Goal: Check status: Check status

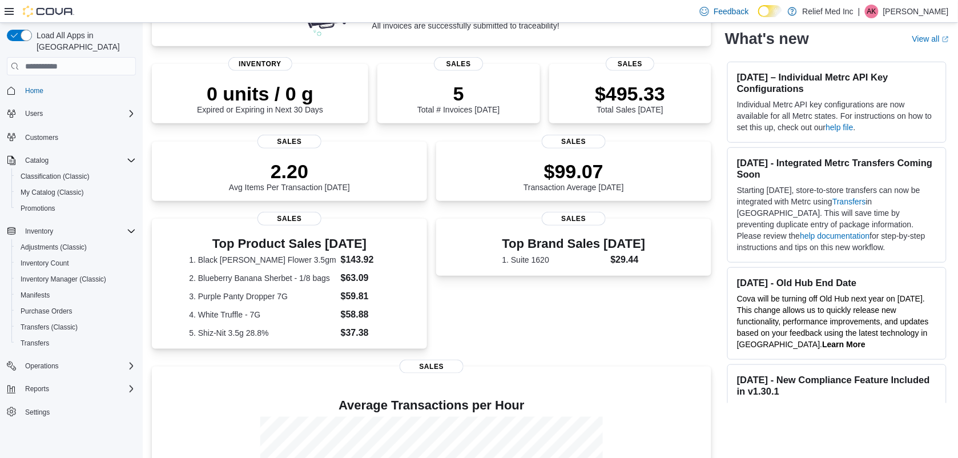
scroll to position [283, 0]
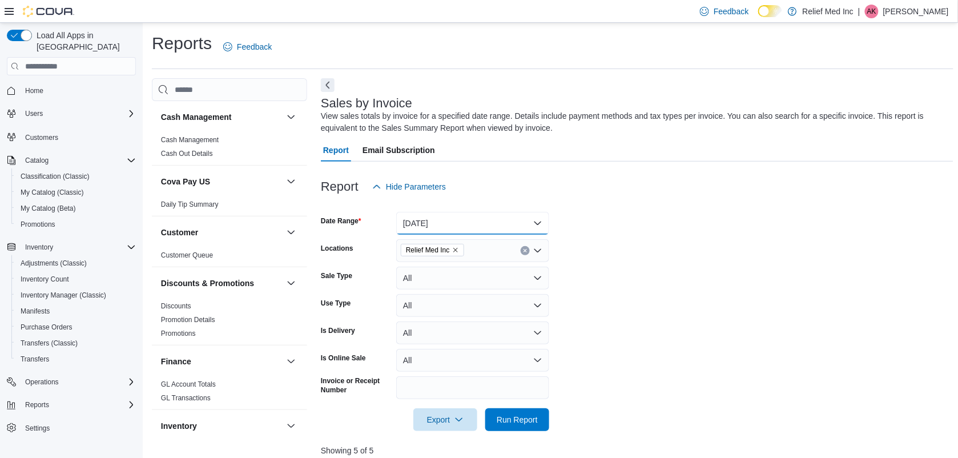
click at [533, 218] on button "Today" at bounding box center [472, 223] width 153 height 23
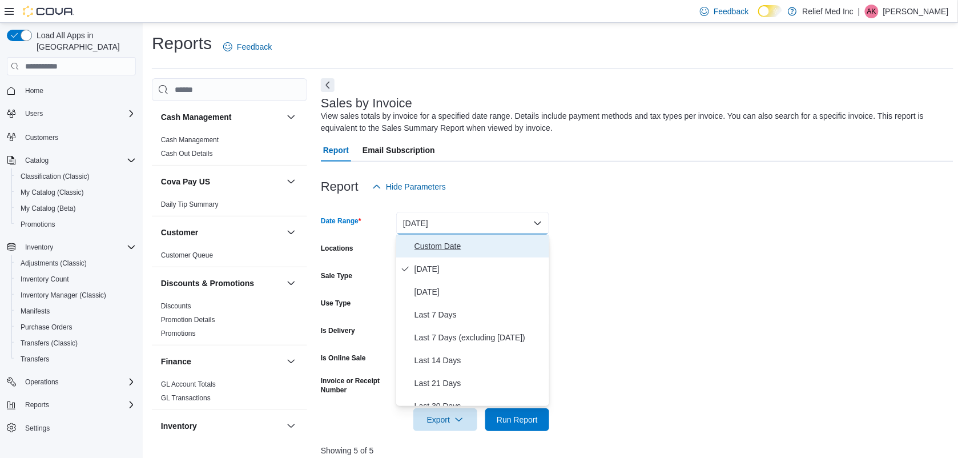
click at [429, 247] on span "Custom Date" at bounding box center [480, 246] width 130 height 14
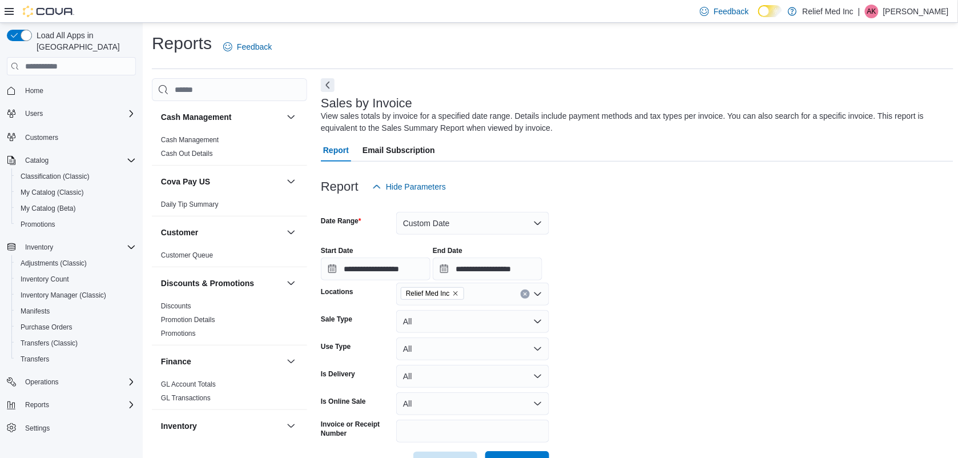
click at [540, 455] on span "Run Report" at bounding box center [517, 462] width 50 height 23
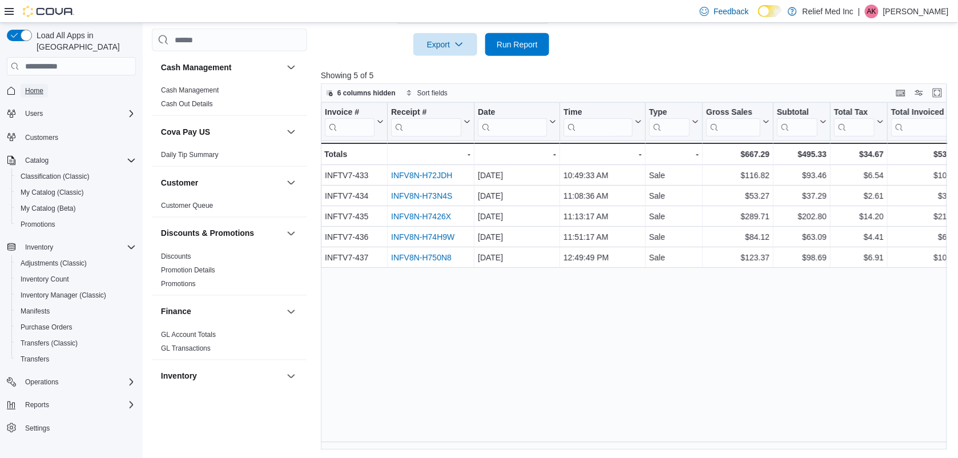
click at [32, 86] on span "Home" at bounding box center [34, 90] width 18 height 9
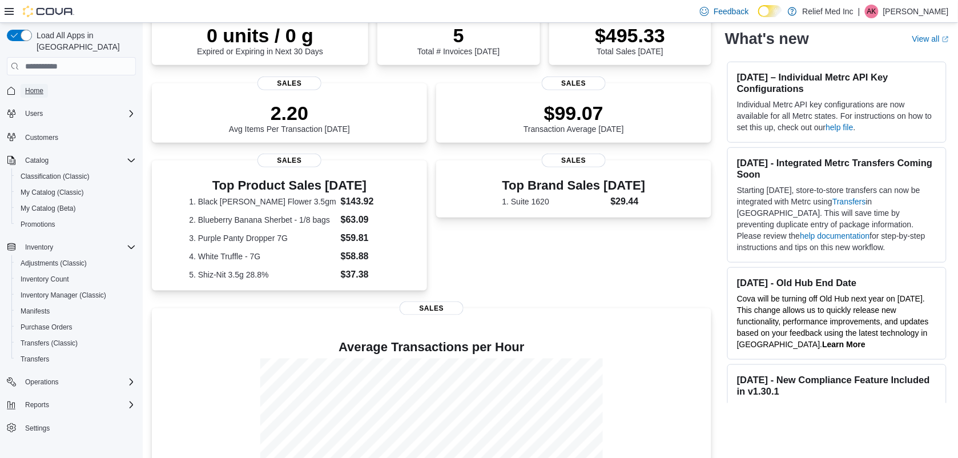
scroll to position [283, 0]
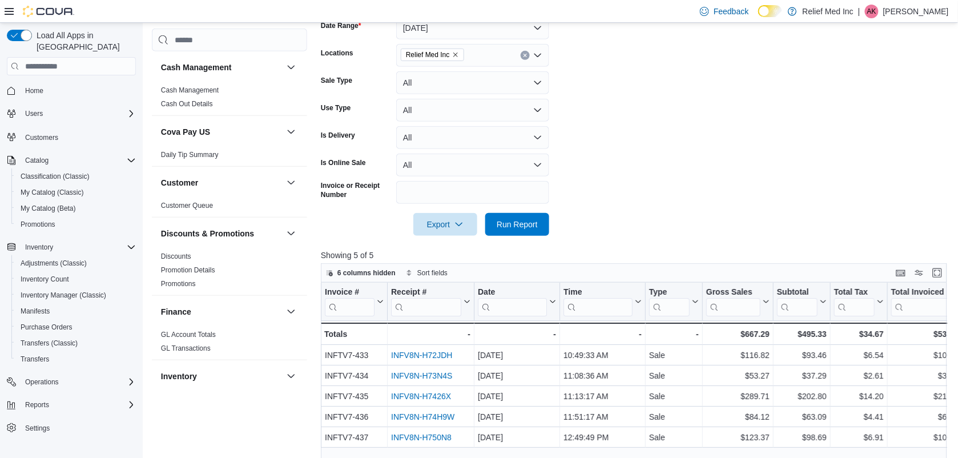
scroll to position [376, 0]
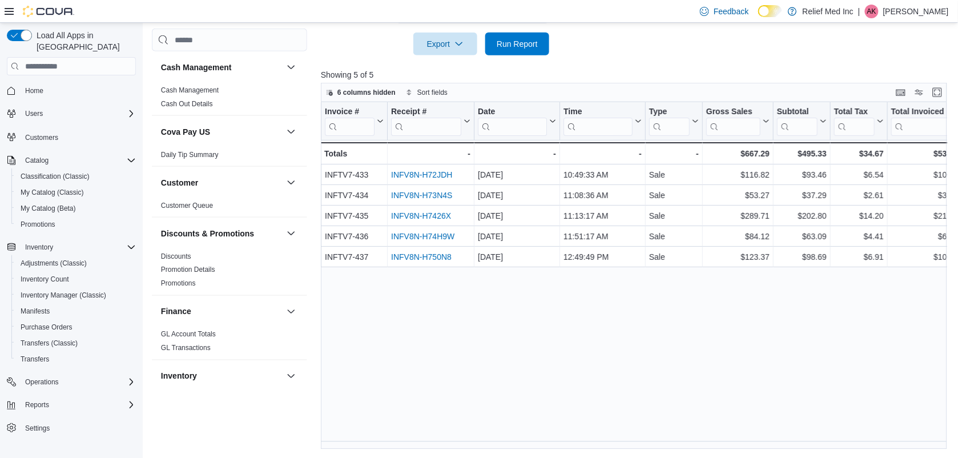
click at [660, 338] on div "Invoice # Click to view column header actions Receipt # Click to view column he…" at bounding box center [637, 275] width 633 height 347
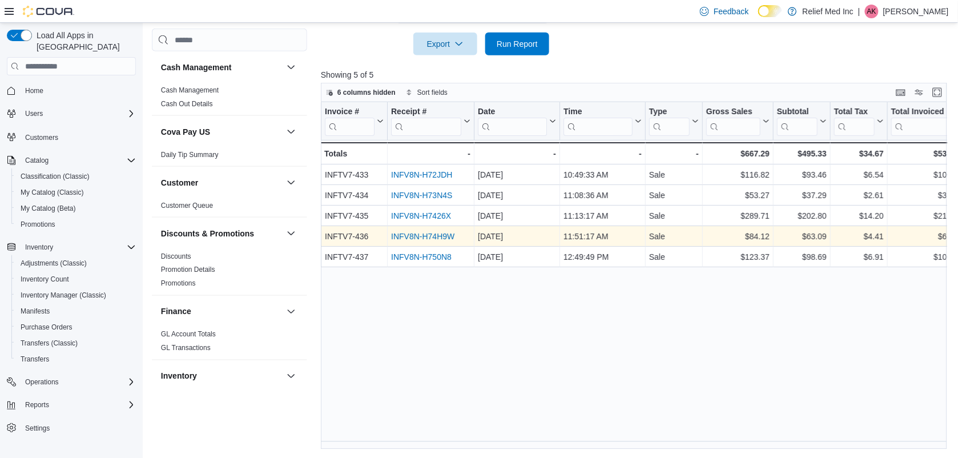
click at [424, 235] on link "INFV8N-H74H9W" at bounding box center [422, 236] width 63 height 9
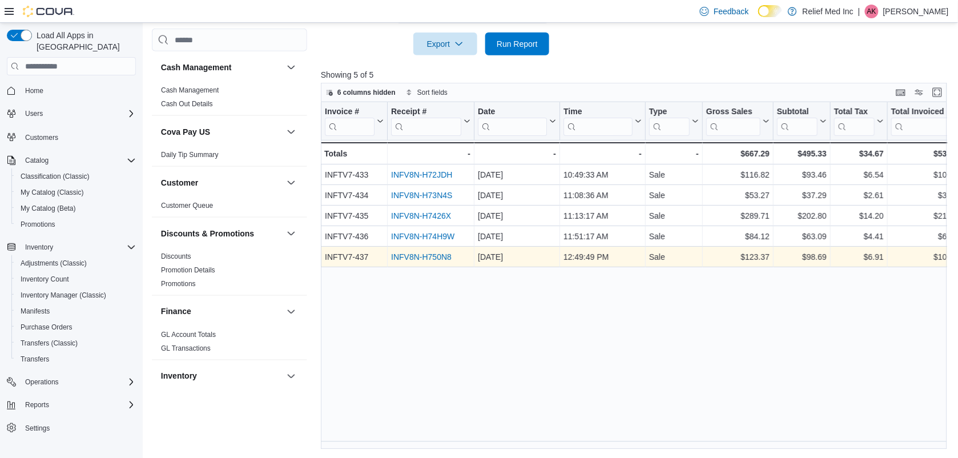
click at [409, 256] on link "INFV8N-H750N8" at bounding box center [421, 256] width 61 height 9
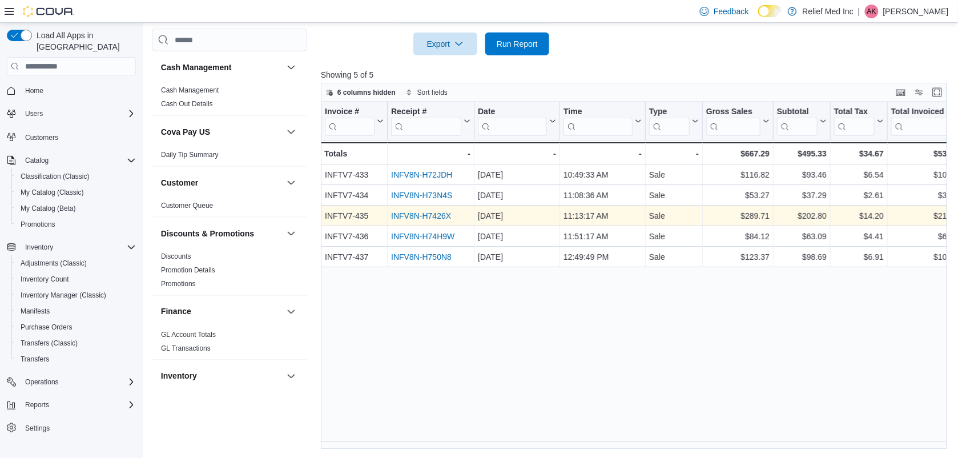
click at [432, 213] on link "INFV8N-H7426X" at bounding box center [421, 215] width 60 height 9
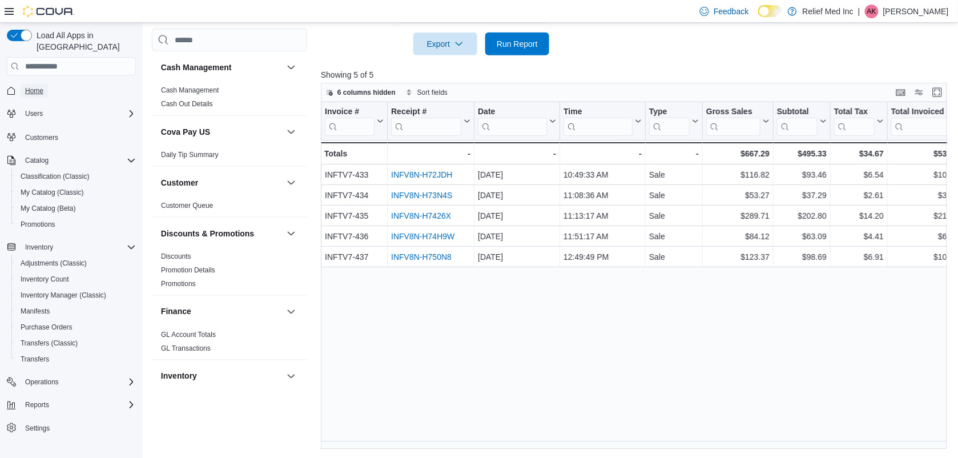
click at [29, 86] on span "Home" at bounding box center [34, 90] width 18 height 9
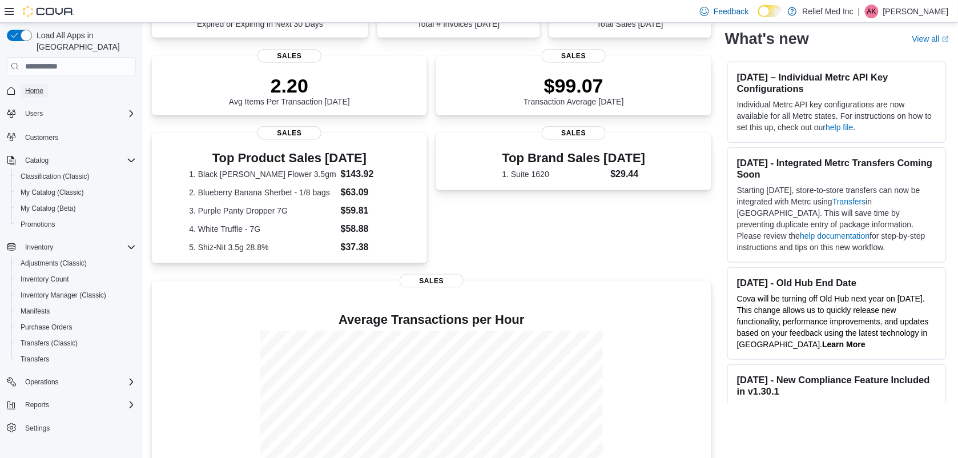
scroll to position [283, 0]
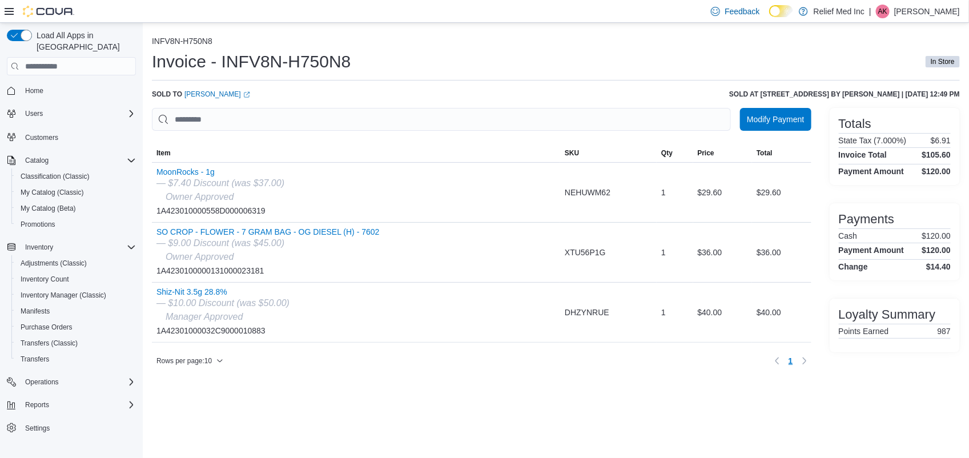
click at [692, 55] on div "Invoice - INFV8N-H750N8 In Store" at bounding box center [556, 61] width 808 height 23
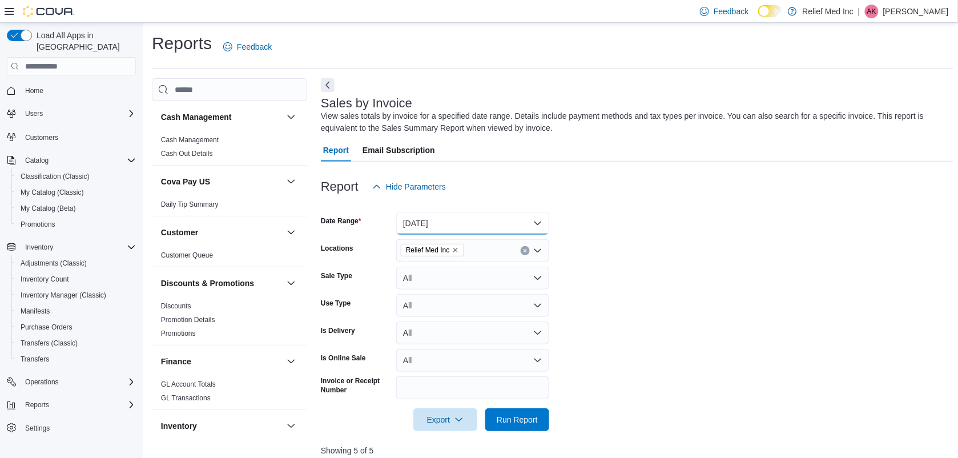
click at [534, 218] on button "[DATE]" at bounding box center [472, 223] width 153 height 23
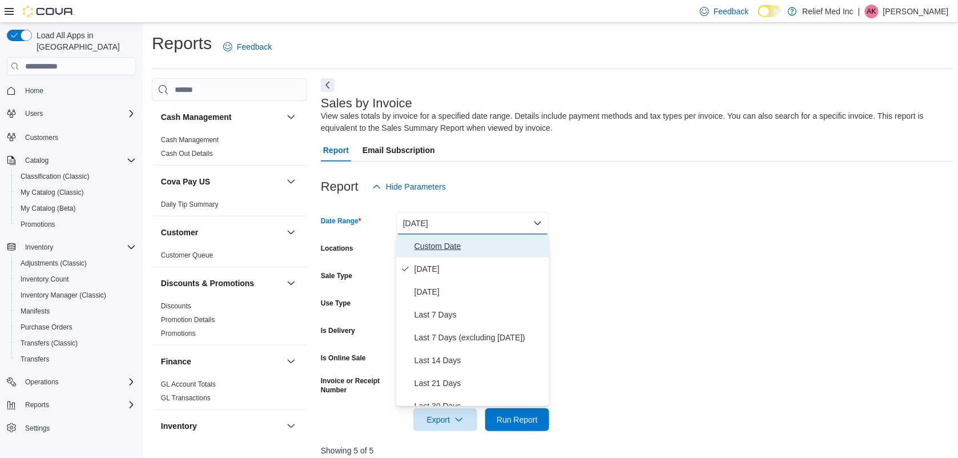
click at [432, 244] on span "Custom Date" at bounding box center [480, 246] width 130 height 14
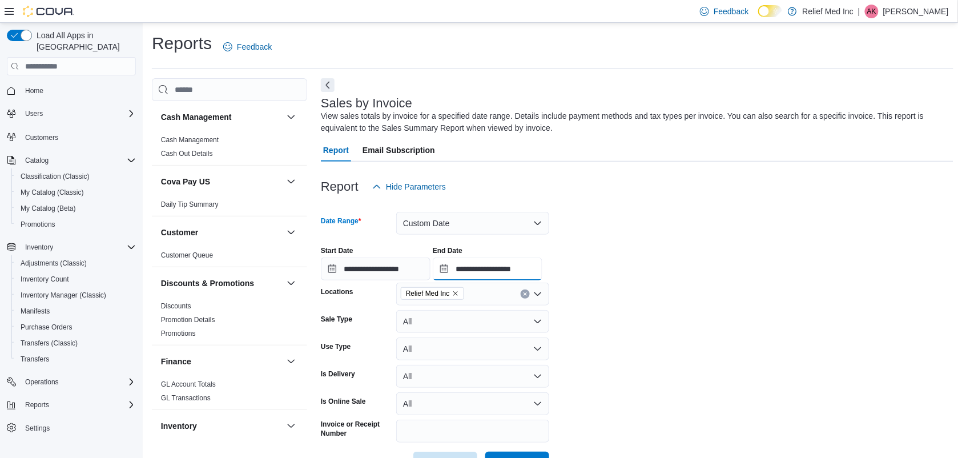
click at [453, 267] on input "**********" at bounding box center [488, 268] width 110 height 23
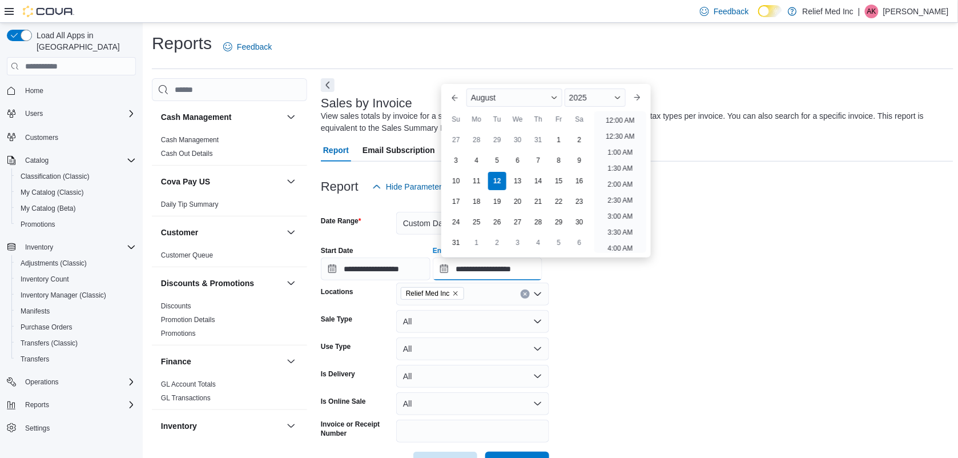
scroll to position [627, 0]
click at [498, 159] on div "5" at bounding box center [497, 161] width 20 height 20
type input "**********"
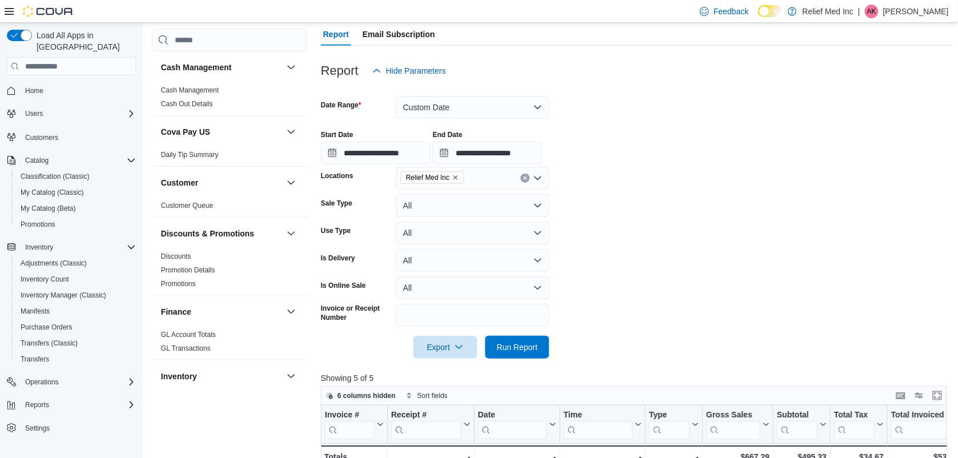
scroll to position [126, 0]
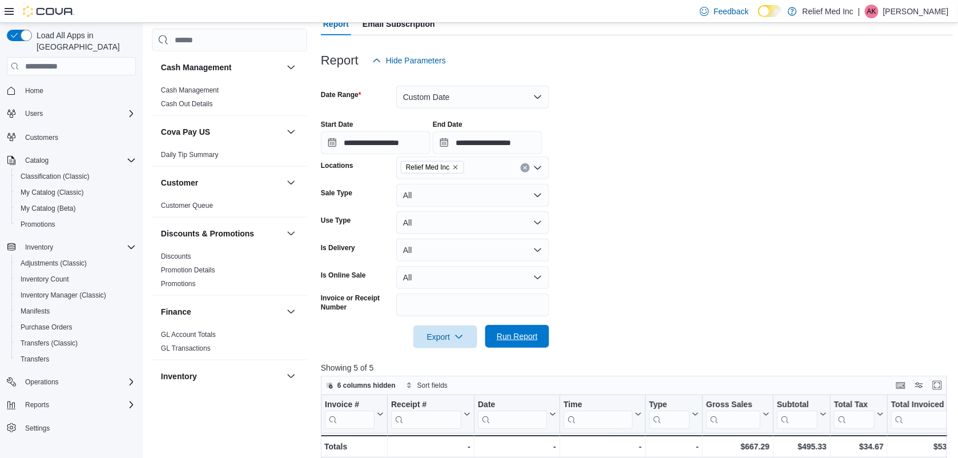
click at [506, 341] on span "Run Report" at bounding box center [517, 336] width 41 height 11
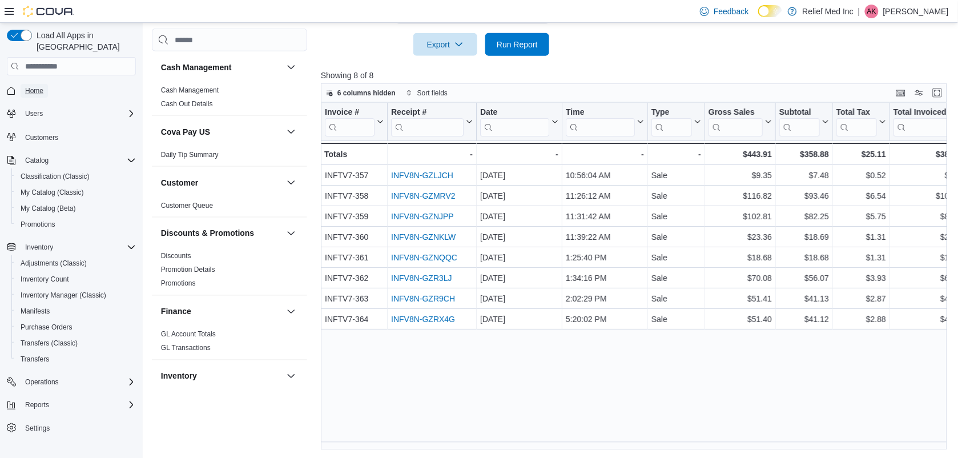
click at [35, 86] on span "Home" at bounding box center [34, 90] width 18 height 9
